Goal: Information Seeking & Learning: Learn about a topic

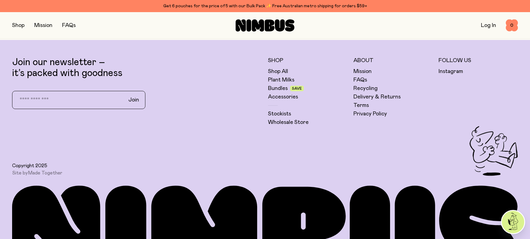
scroll to position [1697, 0]
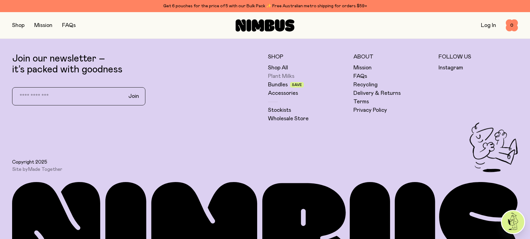
click at [281, 76] on link "Plant Milks" at bounding box center [281, 76] width 26 height 7
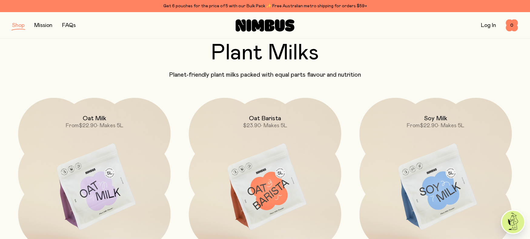
scroll to position [121, 0]
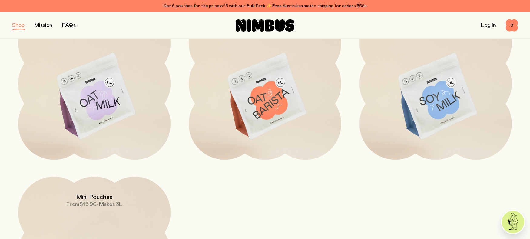
click at [244, 102] on img at bounding box center [265, 96] width 152 height 179
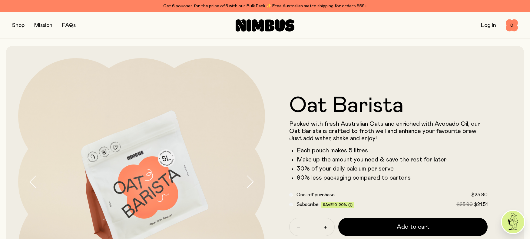
click at [71, 33] on div "Shop Mission FAQs Log In 0 0" at bounding box center [265, 25] width 506 height 26
click at [71, 23] on link "FAQs" at bounding box center [69, 25] width 14 height 5
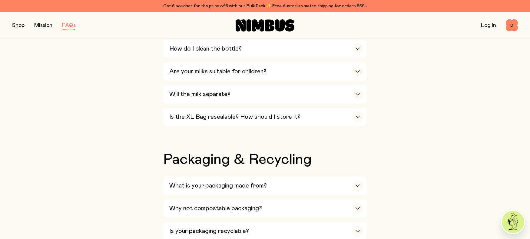
scroll to position [485, 0]
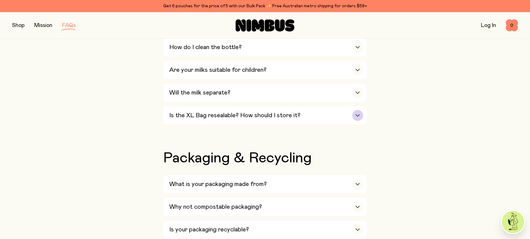
click at [336, 108] on div "Is the XL Bag resealable? How should I store it?" at bounding box center [266, 115] width 194 height 18
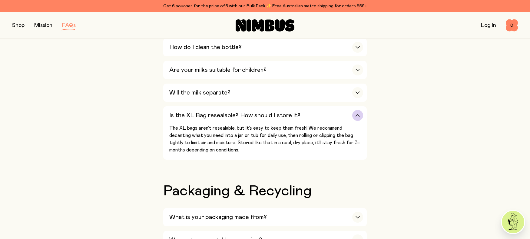
click at [359, 112] on div "button" at bounding box center [357, 115] width 11 height 11
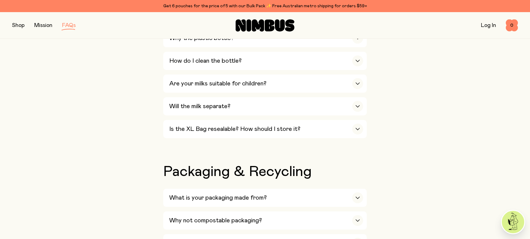
scroll to position [454, 0]
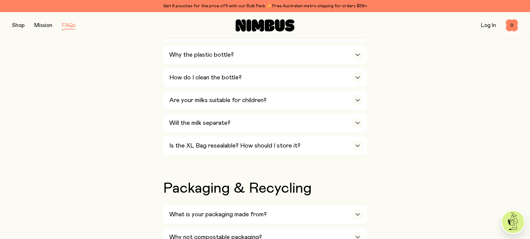
drag, startPoint x: 284, startPoint y: 125, endPoint x: 92, endPoint y: 82, distance: 196.9
click at [92, 82] on div "Our Milks Is Nimbus an Australian company? Yes! We are Australian owned and ope…" at bounding box center [265, 238] width 506 height 1024
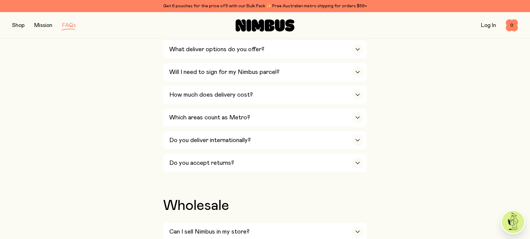
scroll to position [939, 0]
click at [231, 154] on div "Do you accept returns?" at bounding box center [266, 163] width 194 height 18
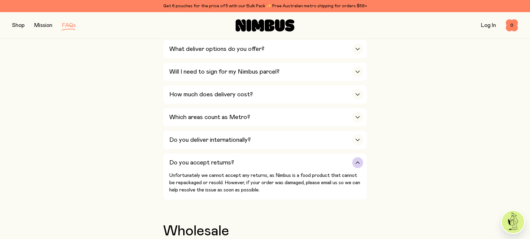
drag, startPoint x: 218, startPoint y: 165, endPoint x: 301, endPoint y: 165, distance: 83.0
click at [293, 172] on p "Unfortunately we cannot accept any returns, as Nimbus is a food product that ca…" at bounding box center [266, 183] width 194 height 22
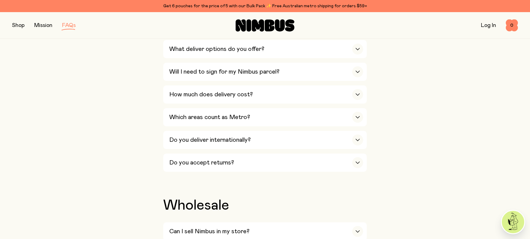
click at [308, 163] on div "What deliver options do you offer? We deliver using standard AusPost delivery, …" at bounding box center [265, 107] width 204 height 134
click at [316, 154] on div "Do you accept returns?" at bounding box center [266, 163] width 194 height 18
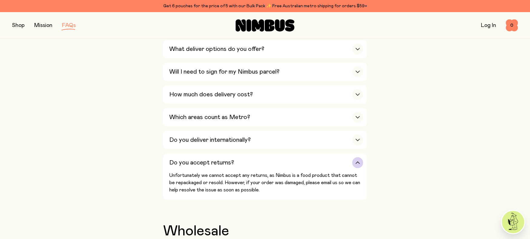
click at [276, 156] on div "Do you accept returns?" at bounding box center [266, 163] width 194 height 18
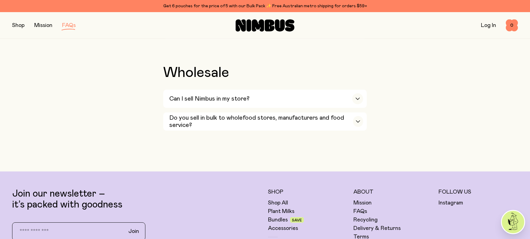
scroll to position [1030, 0]
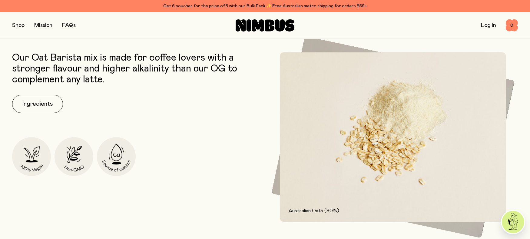
scroll to position [303, 0]
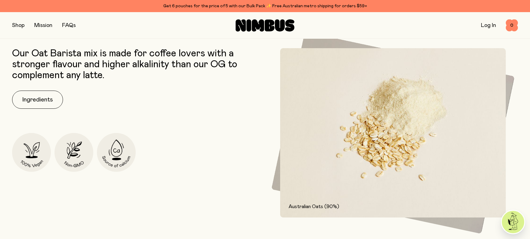
click at [14, 49] on p "Our Oat Barista mix is made for coffee lovers with a stronger flavour and highe…" at bounding box center [137, 64] width 250 height 33
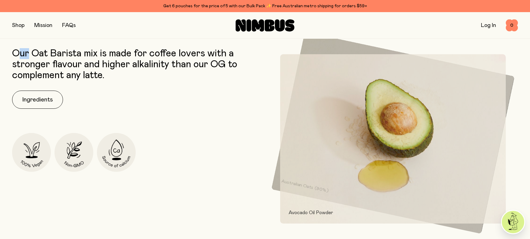
drag, startPoint x: 19, startPoint y: 52, endPoint x: 46, endPoint y: 55, distance: 27.1
click at [46, 55] on p "Our Oat Barista mix is made for coffee lovers with a stronger flavour and highe…" at bounding box center [137, 64] width 250 height 33
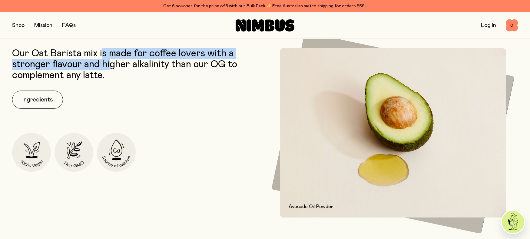
drag, startPoint x: 46, startPoint y: 55, endPoint x: 110, endPoint y: 71, distance: 66.0
click at [110, 71] on p "Our Oat Barista mix is made for coffee lovers with a stronger flavour and highe…" at bounding box center [137, 64] width 250 height 33
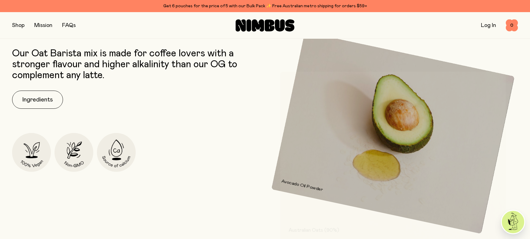
drag, startPoint x: 110, startPoint y: 71, endPoint x: 172, endPoint y: 86, distance: 63.9
click at [172, 86] on div "Our Oat Barista mix is made for coffee lovers with a stronger flavour and highe…" at bounding box center [137, 132] width 250 height 169
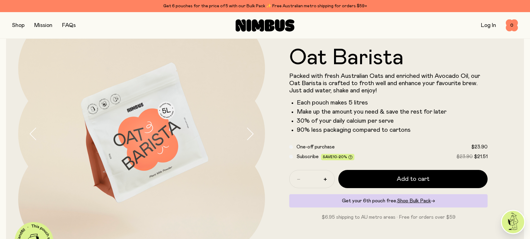
scroll to position [0, 0]
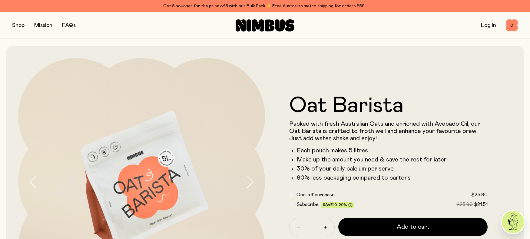
click at [336, 117] on h1 "Oat Barista" at bounding box center [388, 106] width 198 height 22
drag, startPoint x: 325, startPoint y: 127, endPoint x: 331, endPoint y: 127, distance: 5.2
click at [331, 127] on p "Packed with fresh Australian Oats and enriched with Avocado Oil, our Oat Barist…" at bounding box center [388, 131] width 198 height 22
drag, startPoint x: 331, startPoint y: 127, endPoint x: 291, endPoint y: 122, distance: 40.3
click at [291, 122] on p "Packed with fresh Australian Oats and enriched with Avocado Oil, our Oat Barist…" at bounding box center [388, 131] width 198 height 22
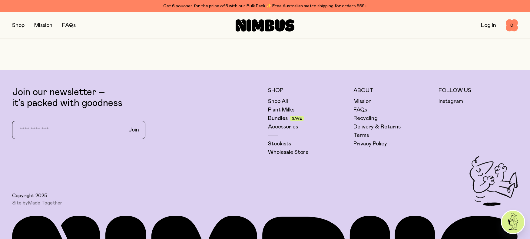
scroll to position [1666, 0]
